Goal: Navigation & Orientation: Find specific page/section

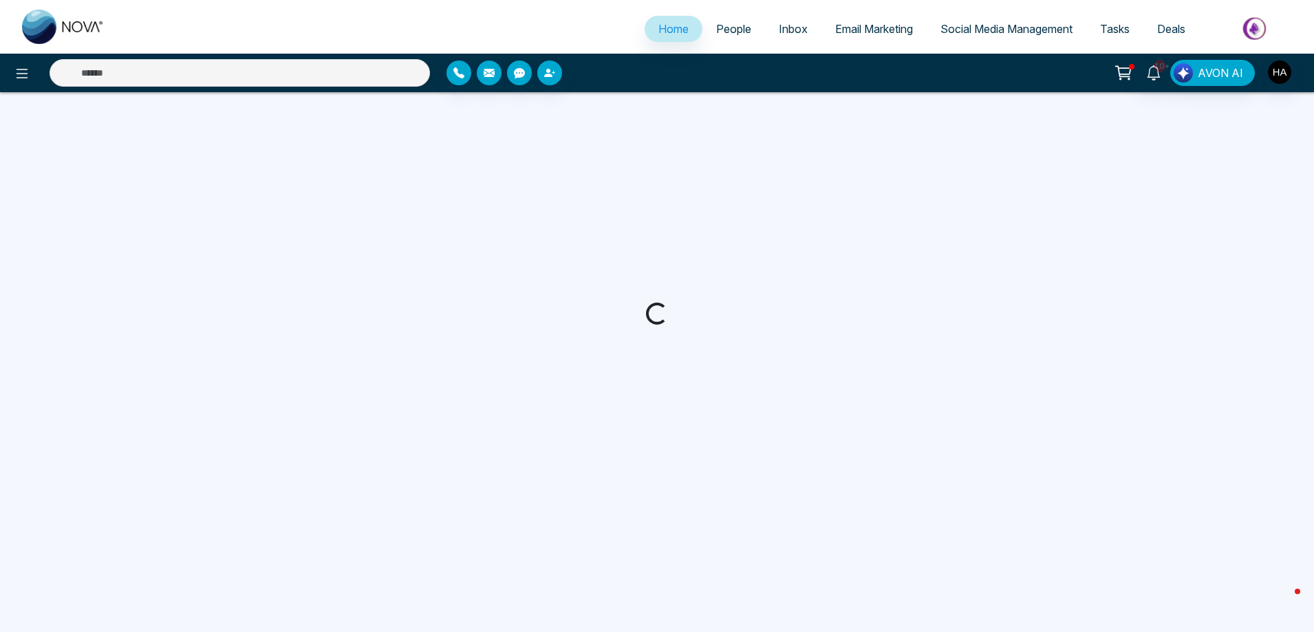
select select "*"
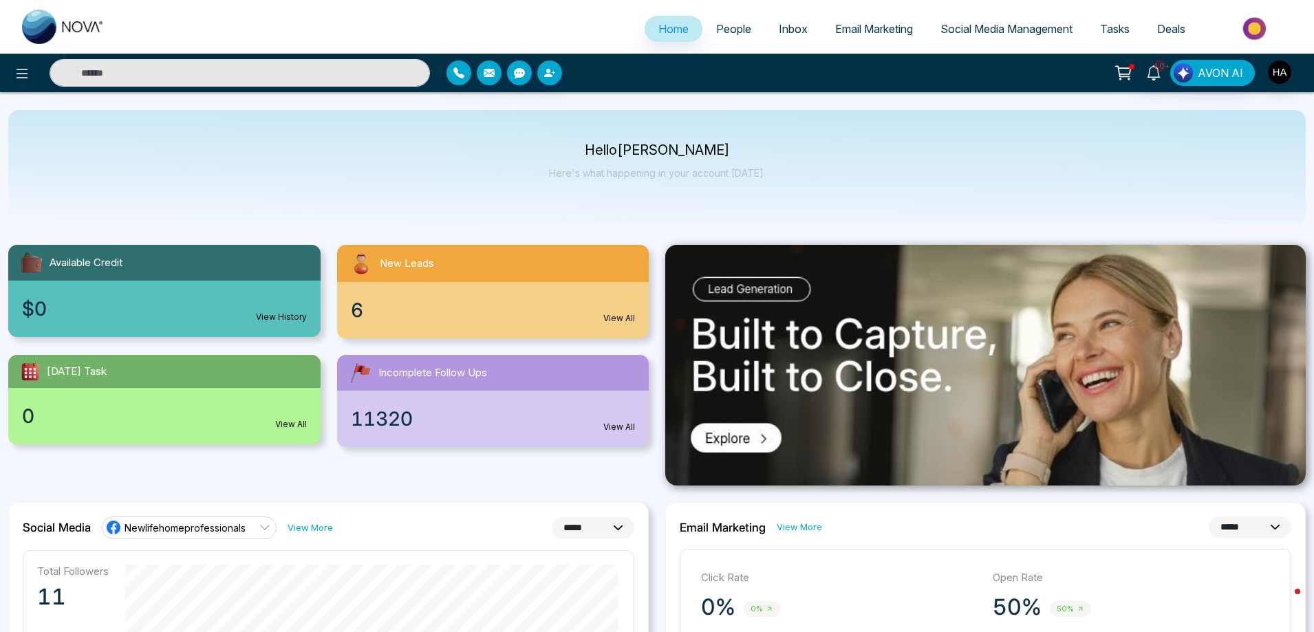
click at [400, 308] on div "6 View All" at bounding box center [493, 310] width 312 height 56
